Goal: Information Seeking & Learning: Learn about a topic

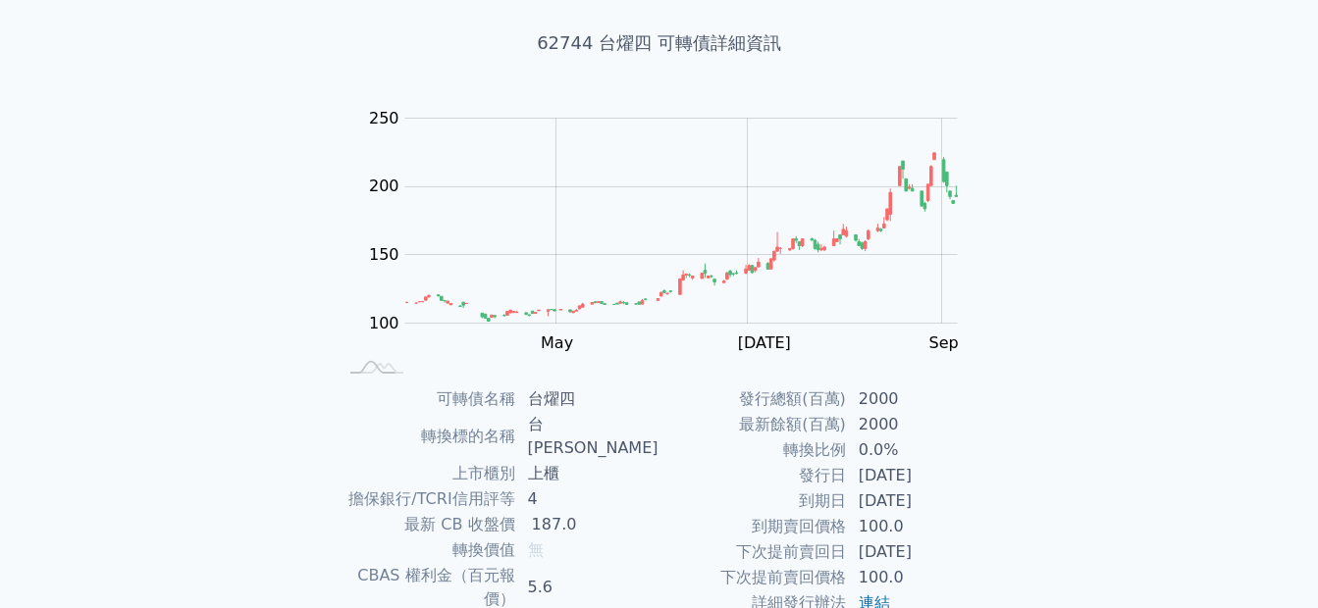
scroll to position [300, 0]
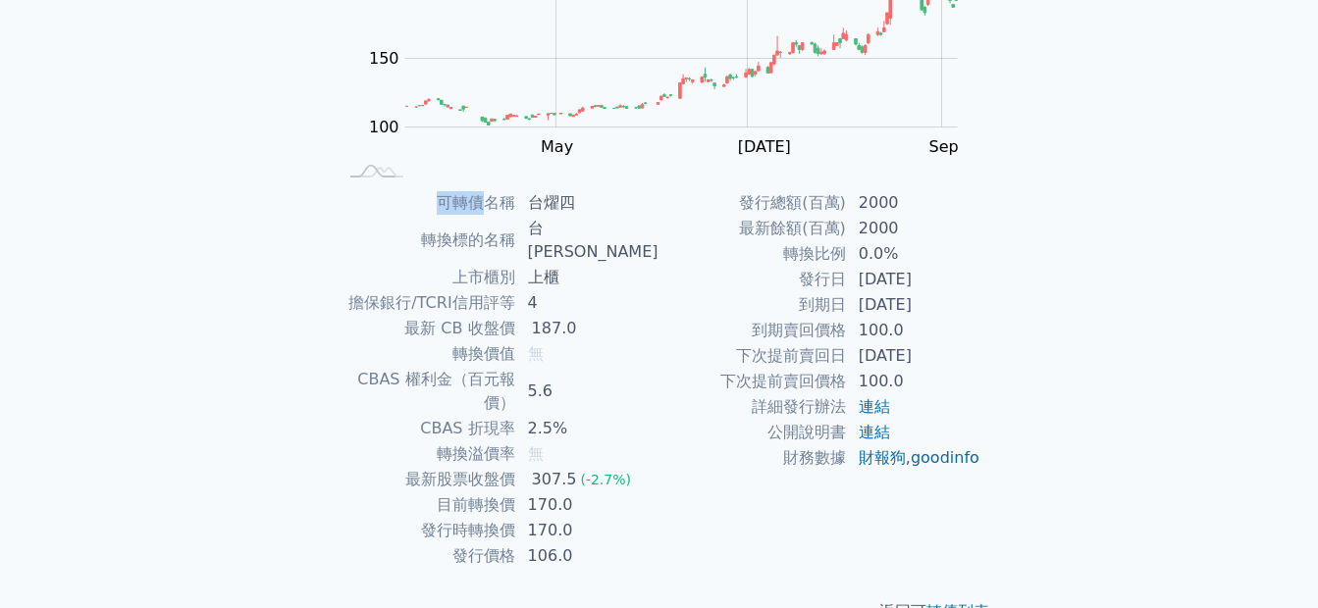
drag, startPoint x: 447, startPoint y: 201, endPoint x: 489, endPoint y: 205, distance: 42.4
click at [489, 205] on td "可轉債名稱" at bounding box center [427, 203] width 179 height 26
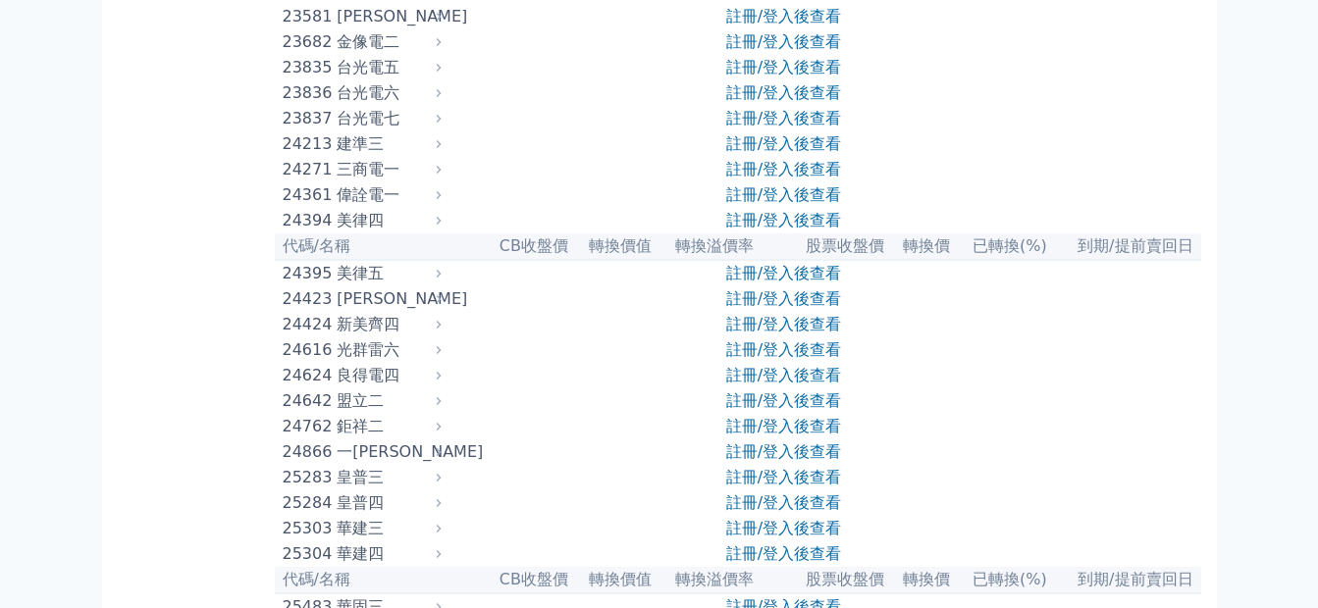
scroll to position [1570, 0]
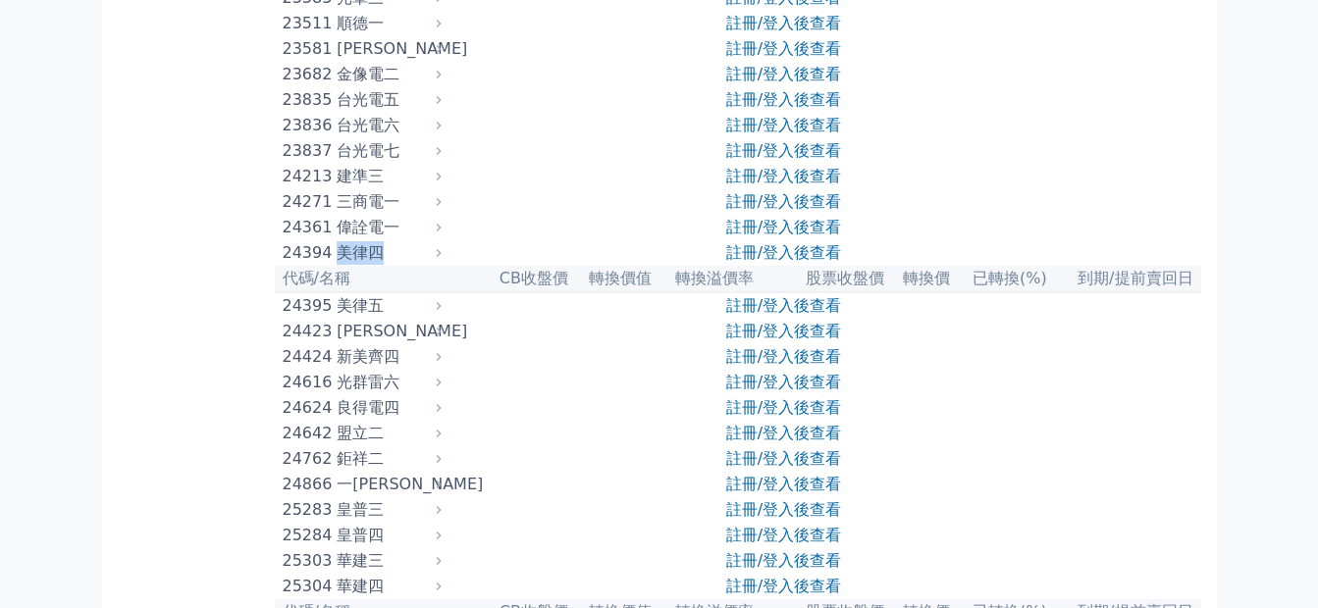
drag, startPoint x: 339, startPoint y: 381, endPoint x: 381, endPoint y: 383, distance: 42.2
click at [381, 265] on div "24394 美律四" at bounding box center [357, 253] width 149 height 24
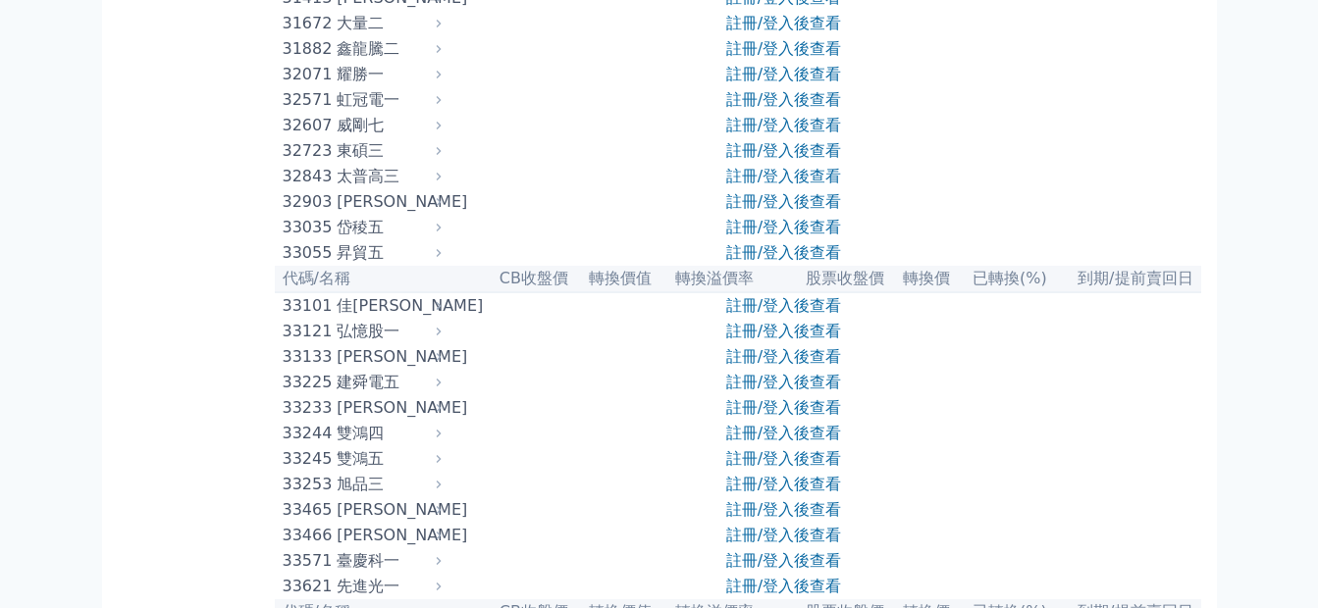
scroll to position [3631, 0]
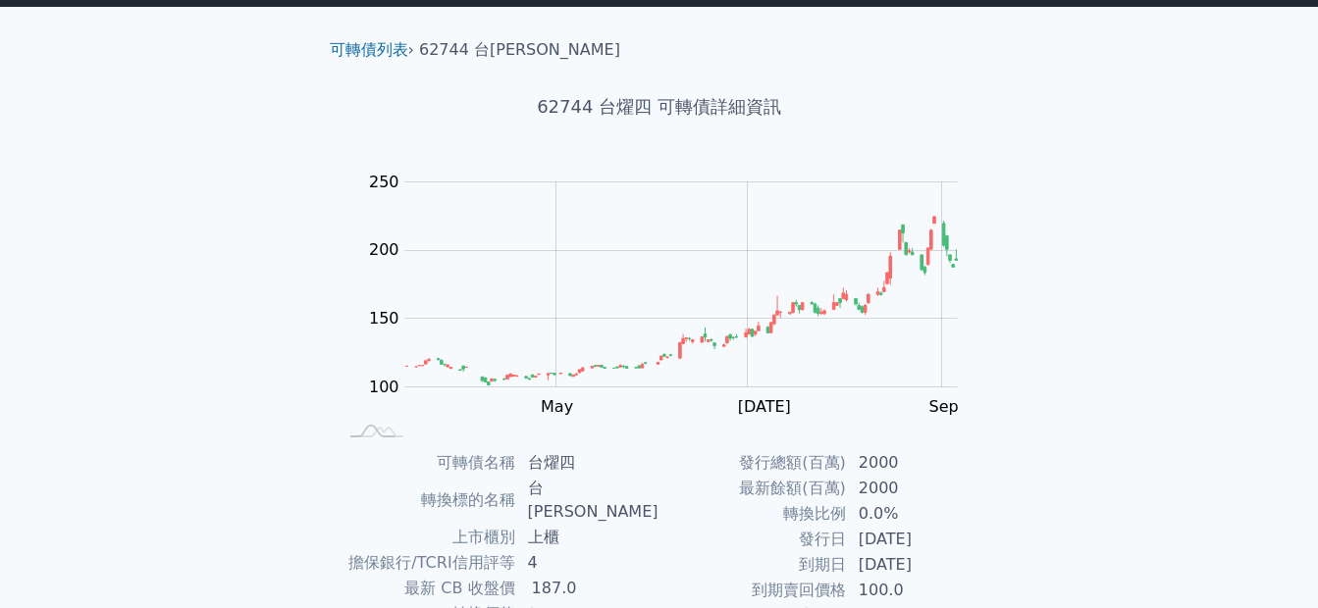
scroll to position [6, 0]
